Goal: Entertainment & Leisure: Consume media (video, audio)

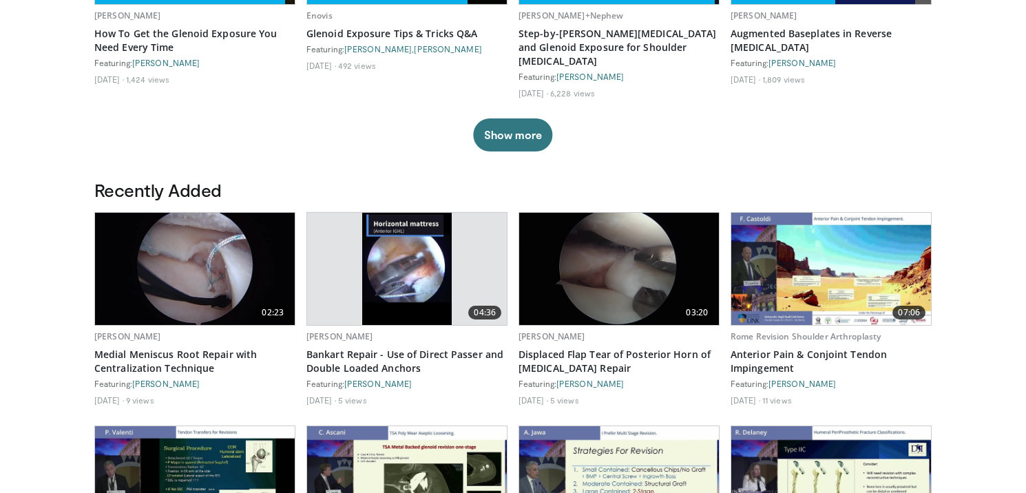
scroll to position [620, 0]
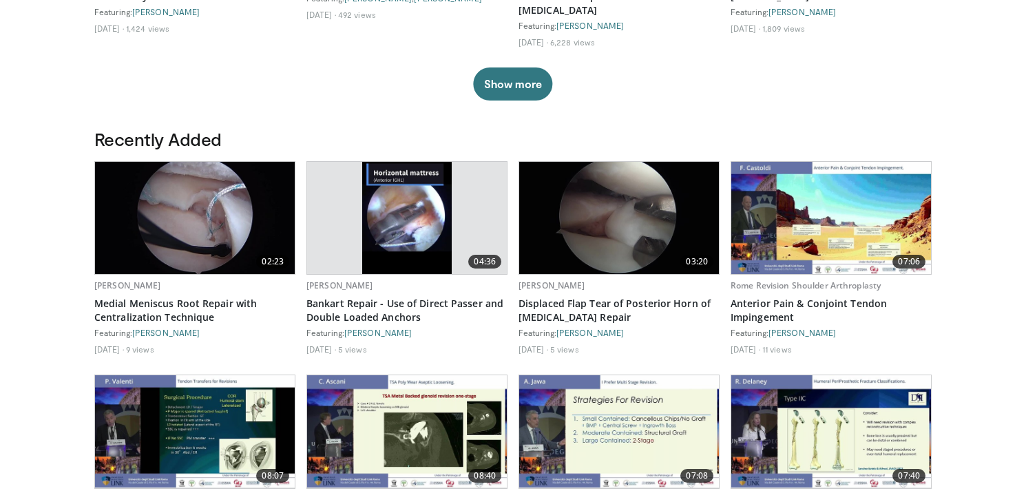
click at [605, 213] on img at bounding box center [619, 218] width 200 height 112
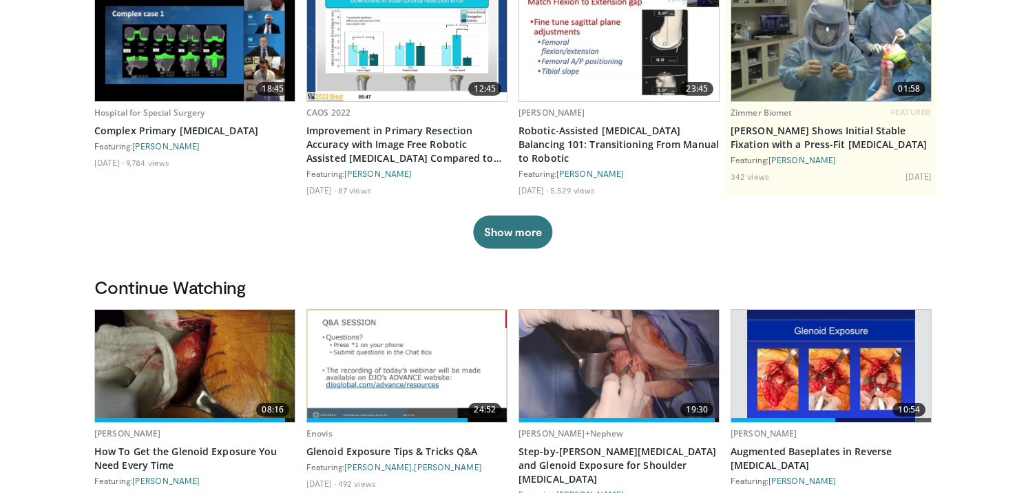
scroll to position [0, 0]
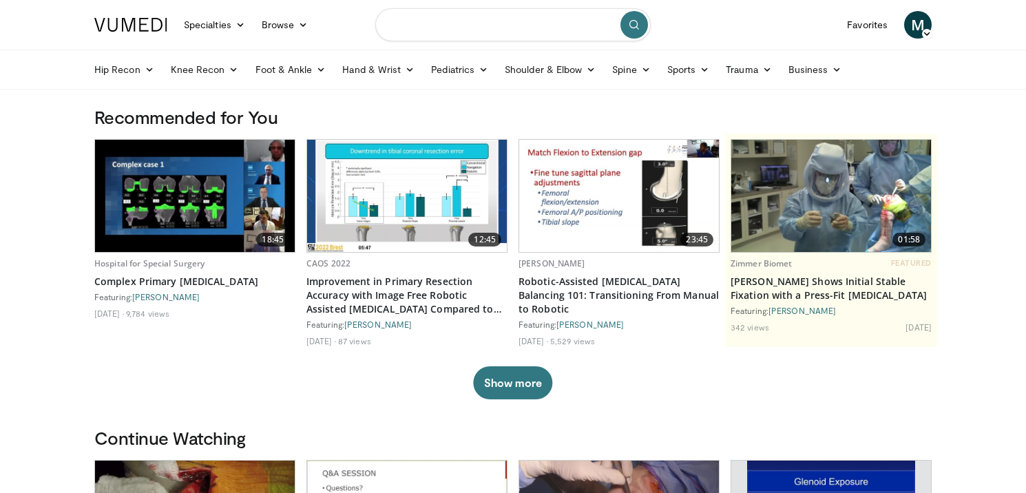
click at [487, 30] on input "Search topics, interventions" at bounding box center [512, 24] width 275 height 33
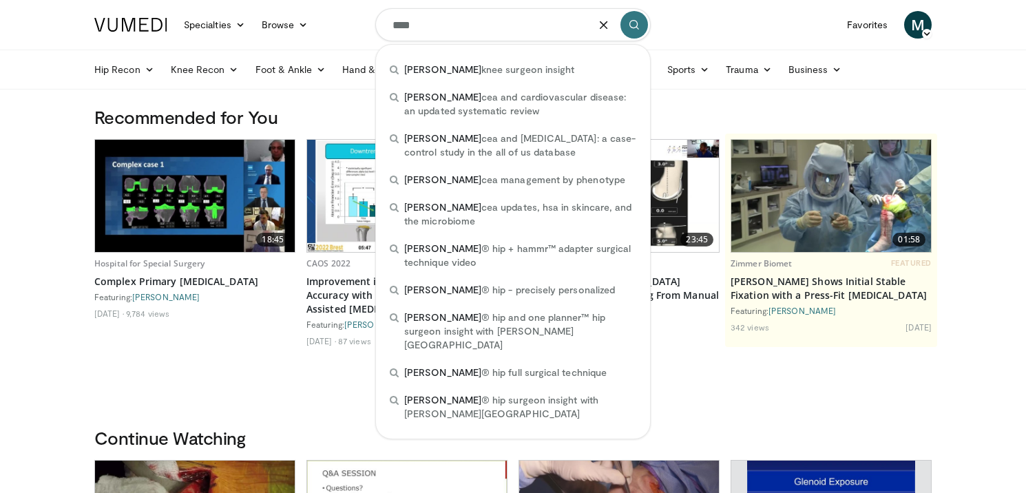
type input "****"
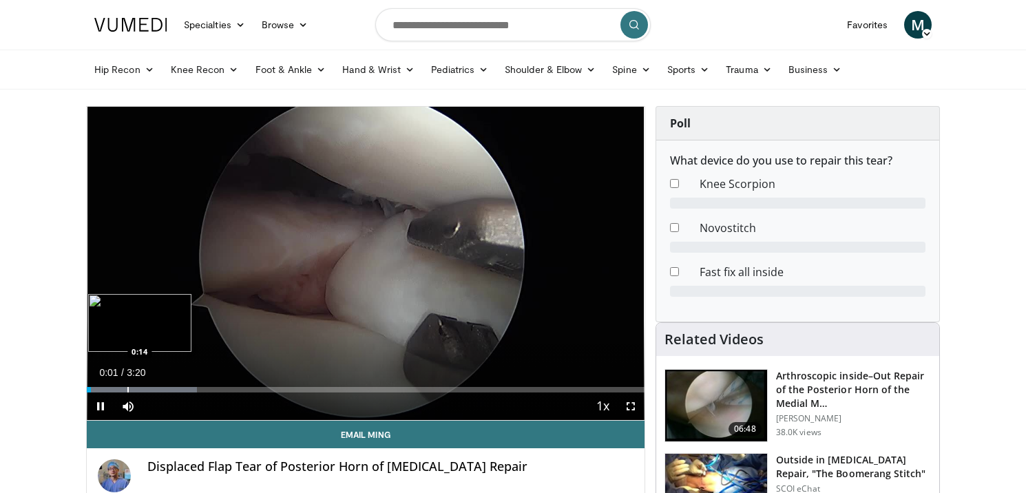
click at [127, 388] on div "Progress Bar" at bounding box center [127, 390] width 1 height 6
click at [175, 387] on div "Progress Bar" at bounding box center [173, 390] width 1 height 6
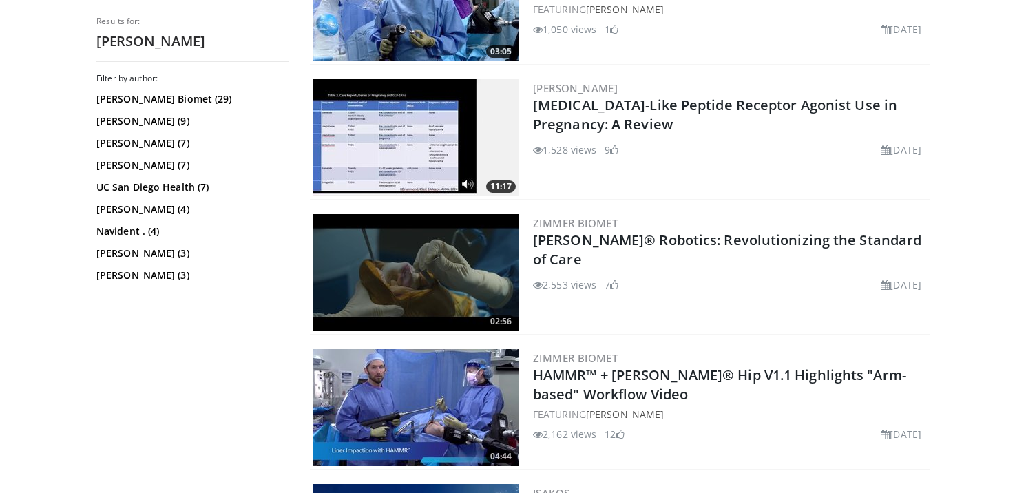
scroll to position [620, 0]
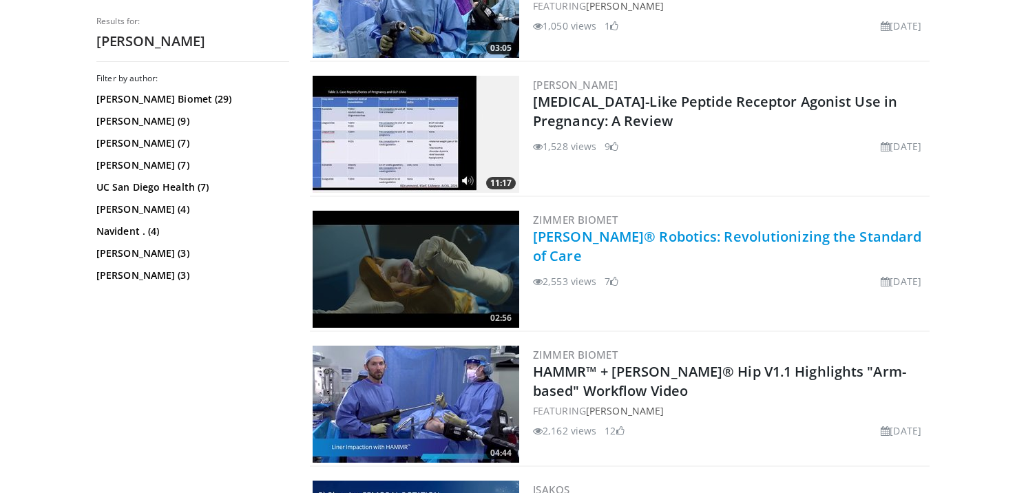
click at [681, 235] on link "ROSA® Robotics: Revolutionizing the Standard of Care" at bounding box center [727, 246] width 388 height 38
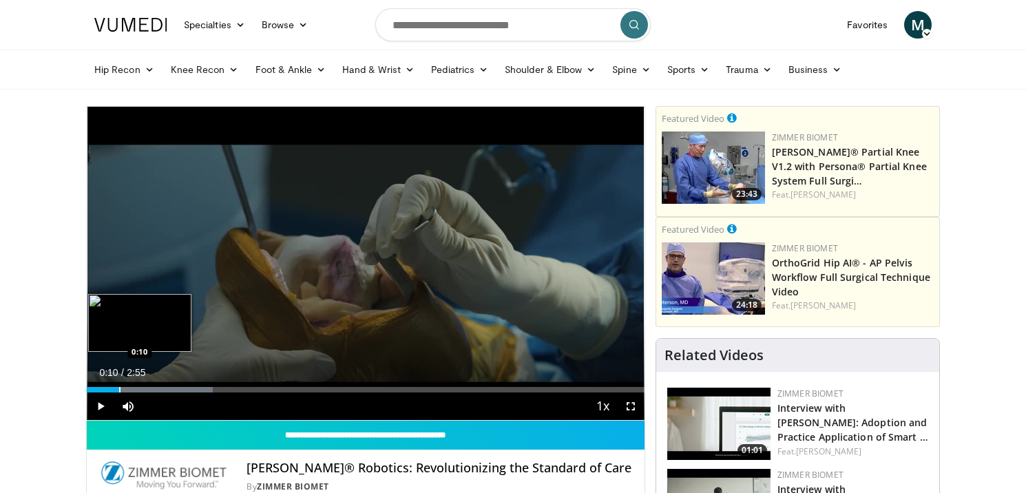
click at [119, 388] on div "Progress Bar" at bounding box center [119, 390] width 1 height 6
click at [152, 388] on div "Progress Bar" at bounding box center [152, 390] width 1 height 6
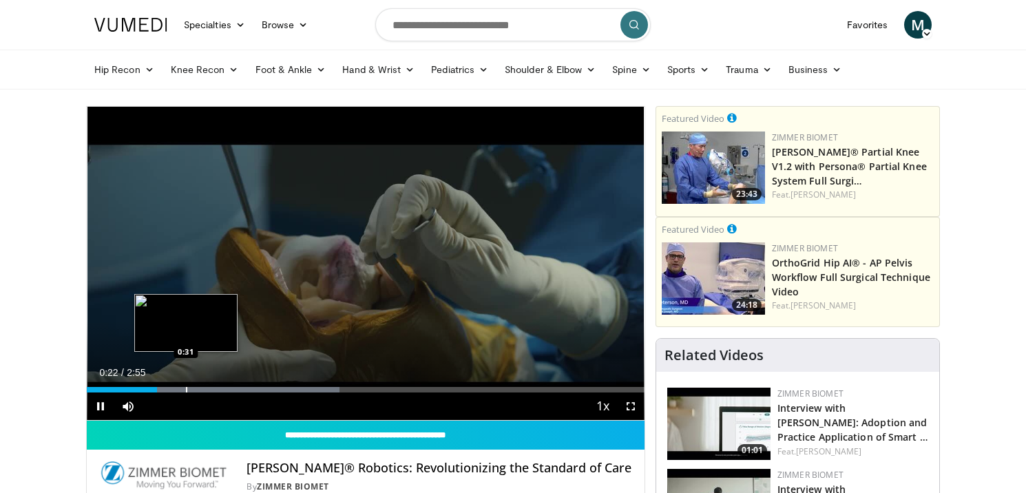
click at [186, 388] on div "Progress Bar" at bounding box center [186, 390] width 1 height 6
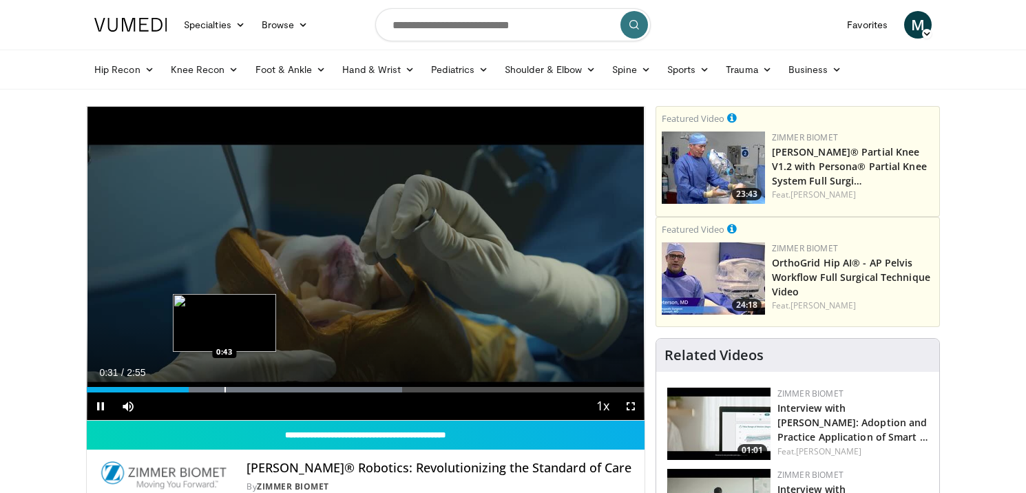
click at [224, 388] on div "Progress Bar" at bounding box center [224, 390] width 1 height 6
click at [204, 391] on div "Progress Bar" at bounding box center [204, 390] width 1 height 6
click at [255, 391] on div "Progress Bar" at bounding box center [255, 390] width 1 height 6
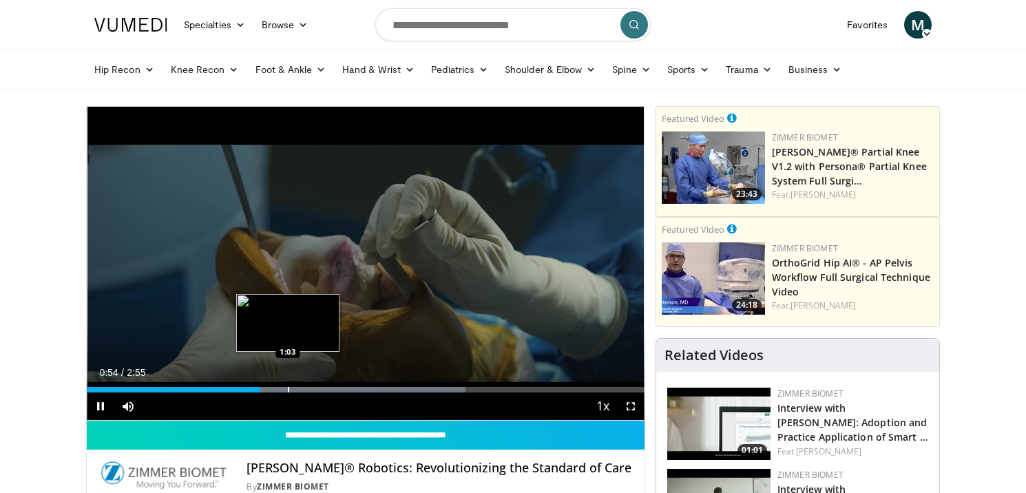
click at [289, 388] on div "Progress Bar" at bounding box center [288, 390] width 1 height 6
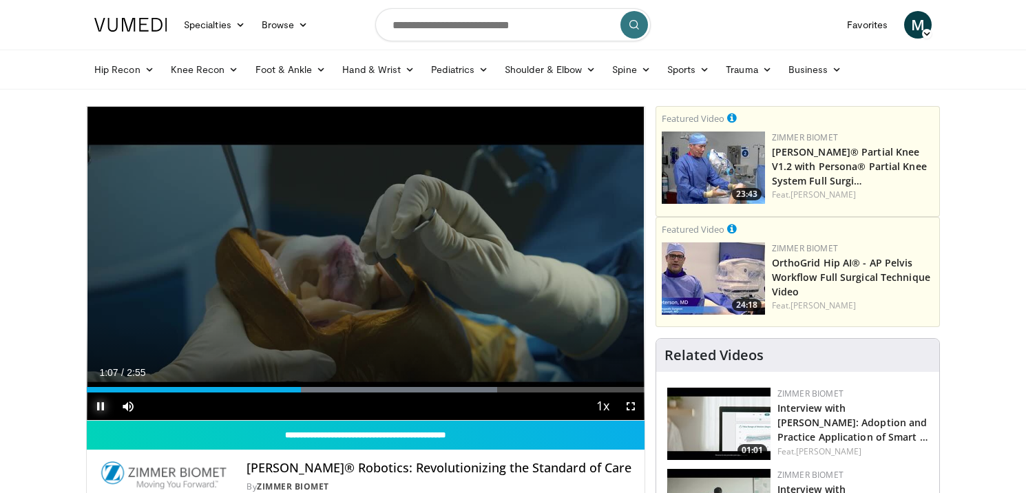
click at [99, 404] on span "Video Player" at bounding box center [101, 406] width 28 height 28
click at [627, 403] on span "Video Player" at bounding box center [631, 406] width 28 height 28
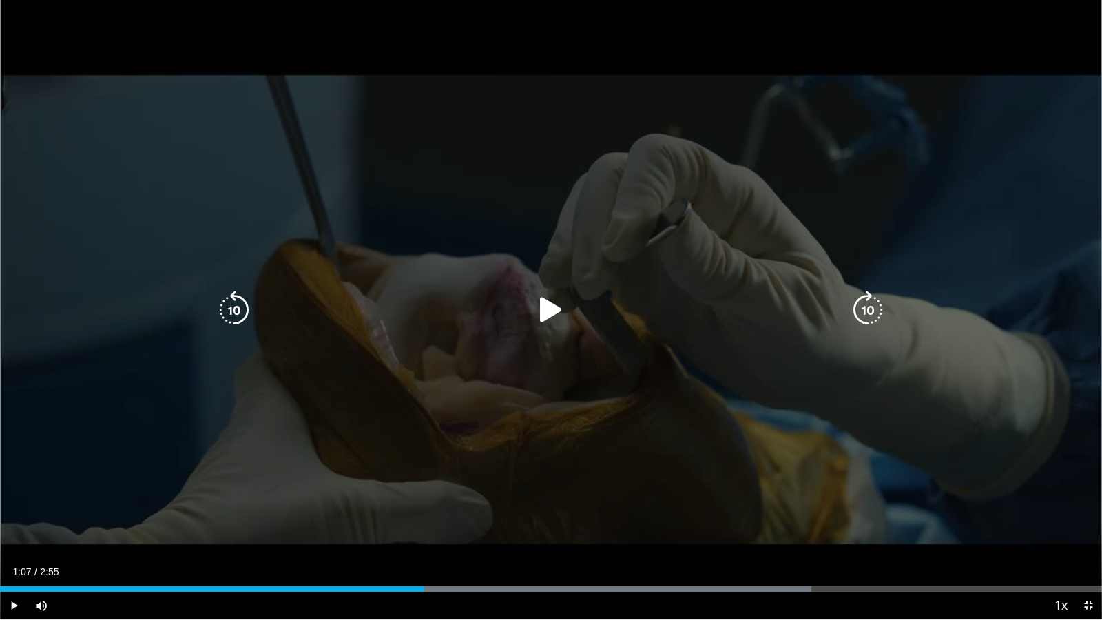
click at [554, 300] on icon "Video Player" at bounding box center [551, 310] width 39 height 39
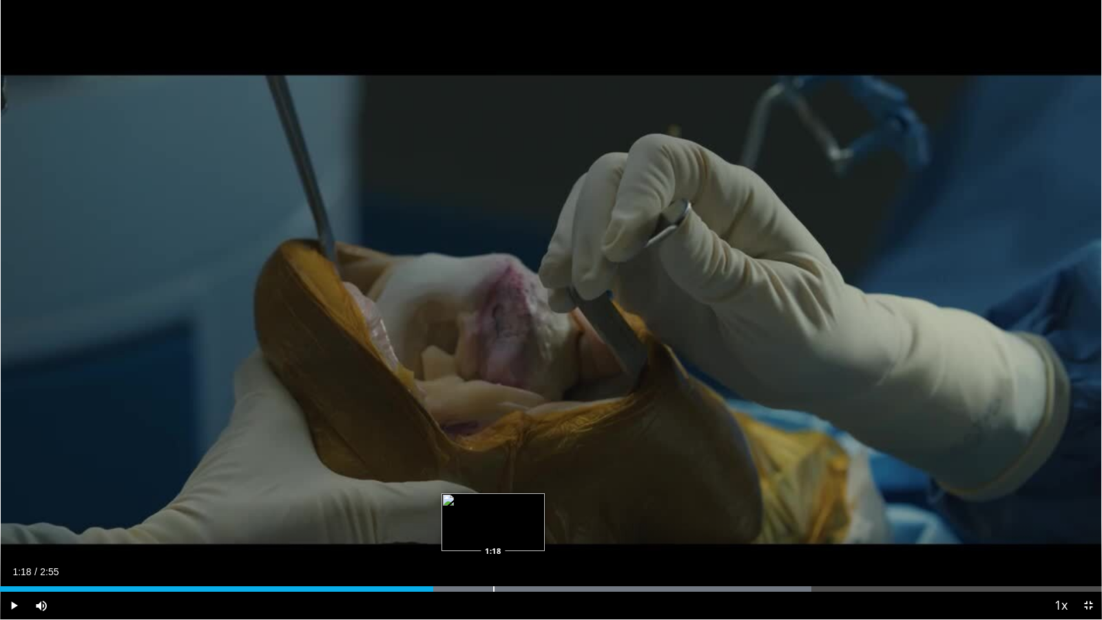
click at [493, 492] on div "Loaded : 73.61% 1:18 1:18" at bounding box center [551, 584] width 1102 height 13
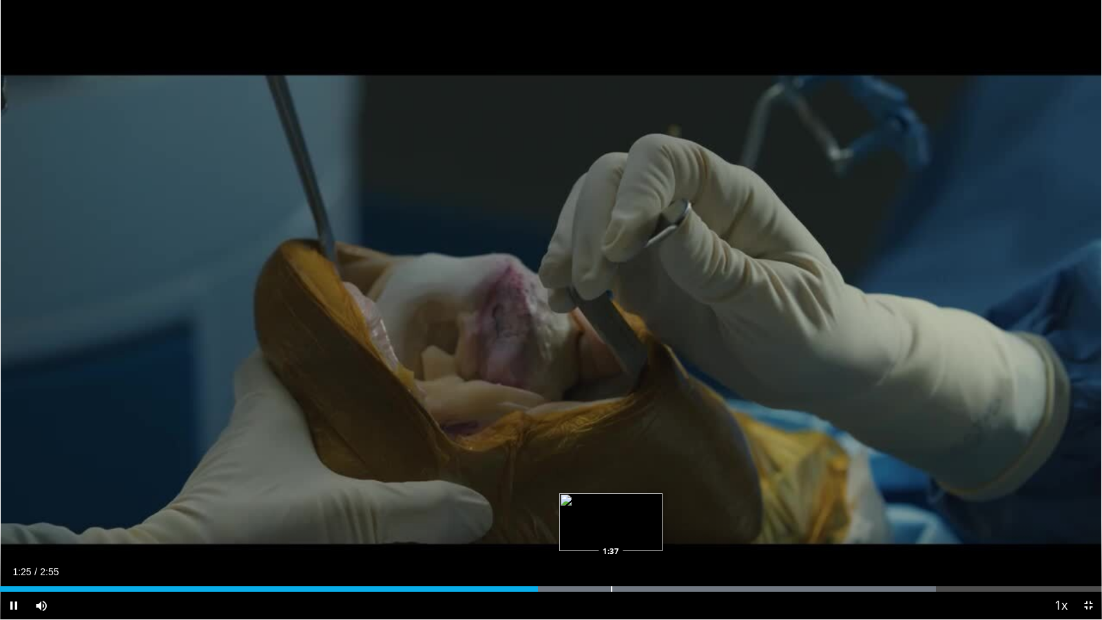
click at [611, 492] on div "Progress Bar" at bounding box center [611, 589] width 1 height 6
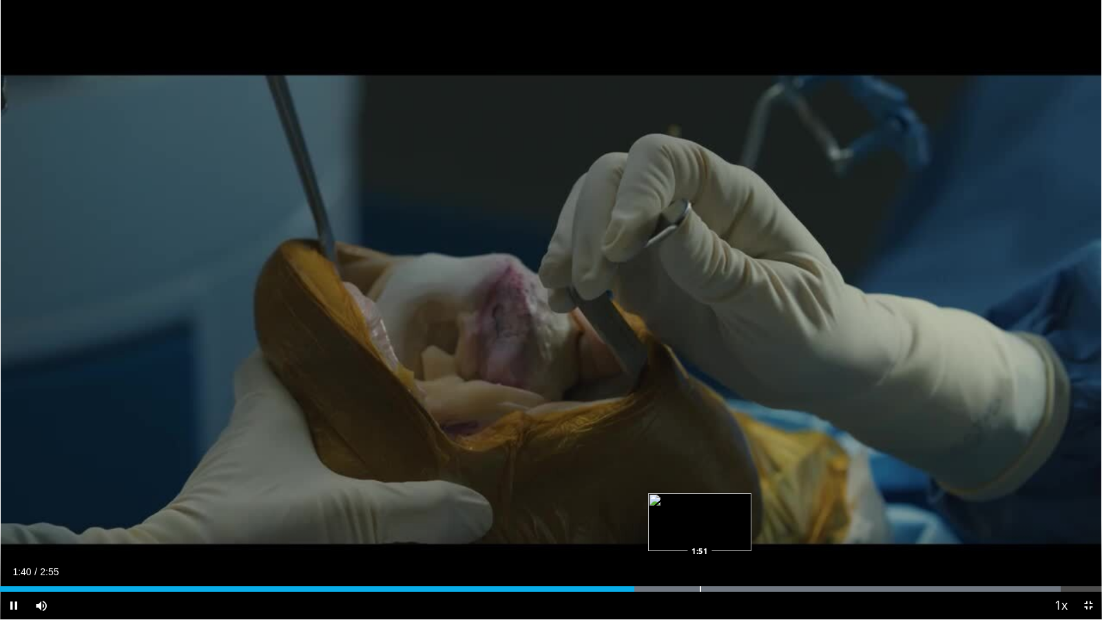
click at [700, 492] on div "Loaded : 96.27% 1:40 1:51" at bounding box center [551, 584] width 1102 height 13
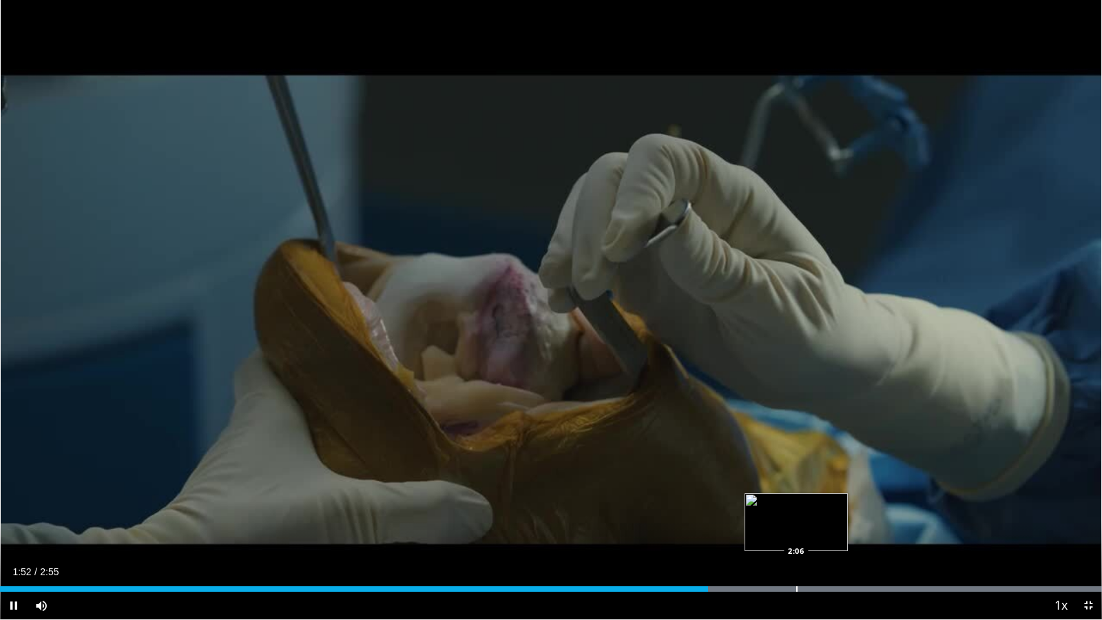
click at [796, 492] on div "Progress Bar" at bounding box center [796, 589] width 1 height 6
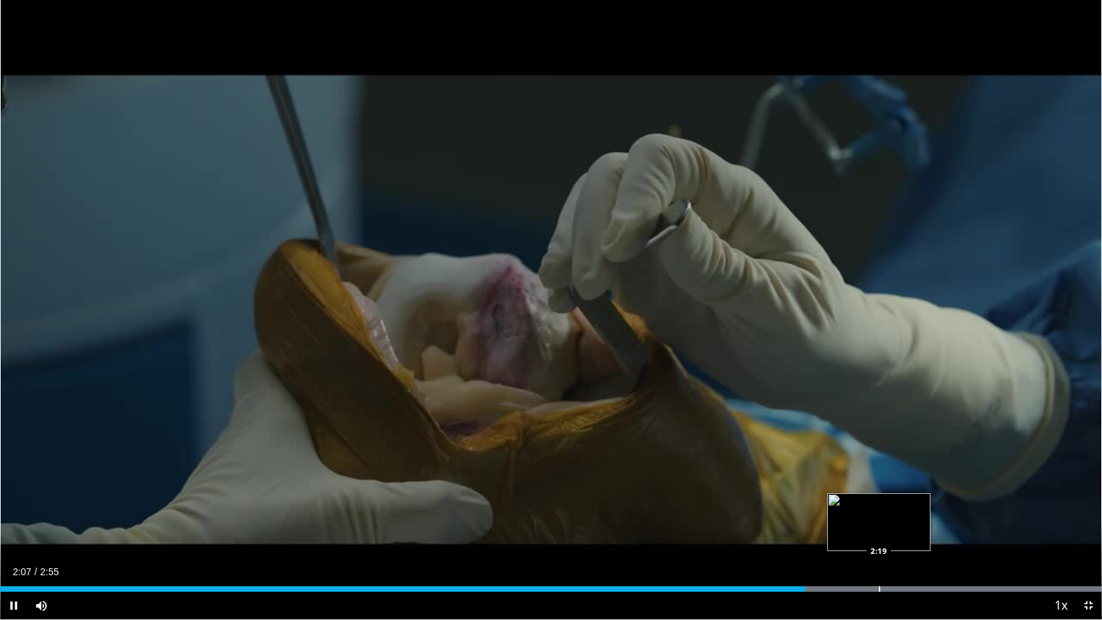
click at [879, 492] on div "10 seconds Tap to unmute" at bounding box center [551, 309] width 1102 height 619
click at [1025, 492] on span "Video Player" at bounding box center [1088, 605] width 28 height 28
